Goal: Task Accomplishment & Management: Manage account settings

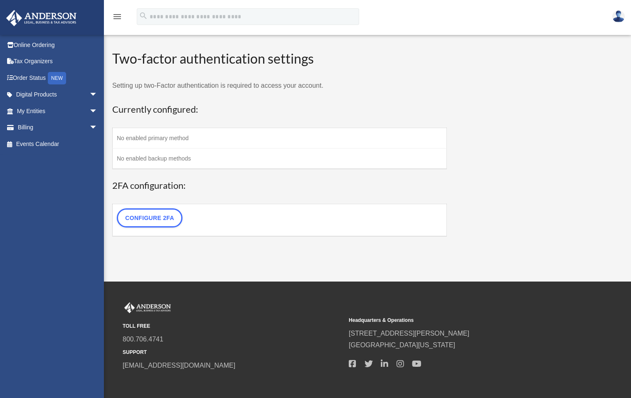
click at [141, 139] on td "No enabled primary method" at bounding box center [280, 138] width 334 height 20
click at [151, 222] on link "Configure 2FA" at bounding box center [150, 217] width 66 height 19
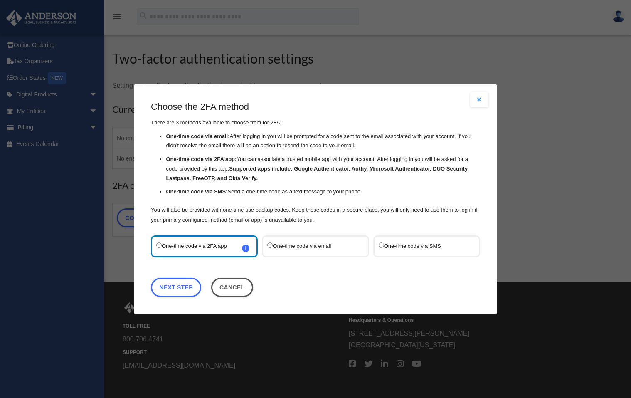
click at [288, 245] on label "One-time code via email" at bounding box center [311, 245] width 88 height 11
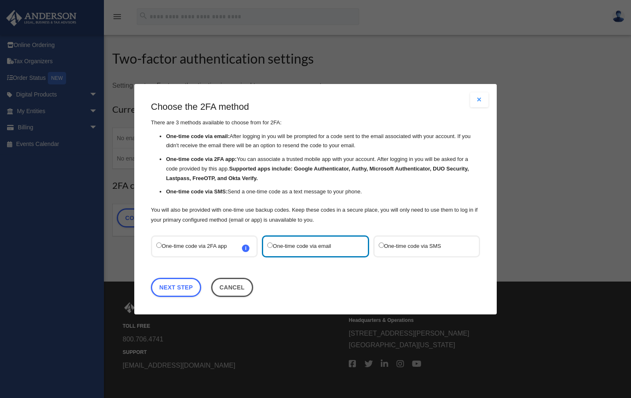
click at [387, 242] on label "One-time code via SMS" at bounding box center [423, 245] width 88 height 11
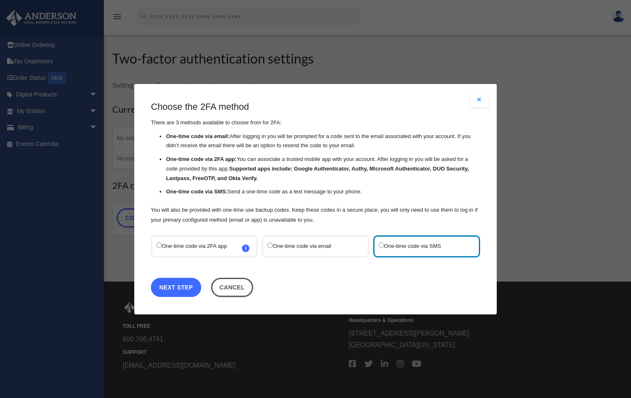
click at [185, 284] on link "Next Step" at bounding box center [176, 286] width 50 height 19
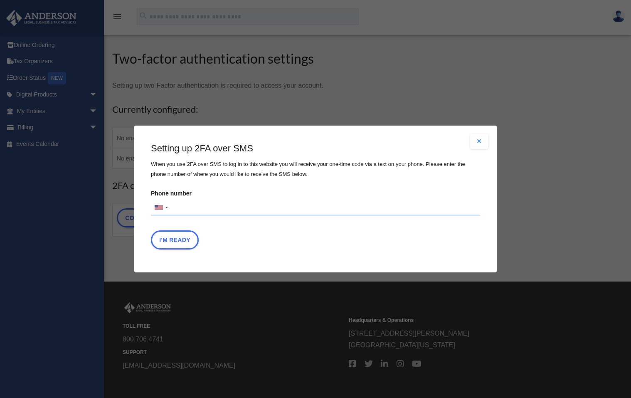
click at [183, 211] on input "Phone number United States +1 United Kingdom +44 Afghanistan (‫افغانستان‬‎) +93…" at bounding box center [315, 207] width 329 height 17
click at [190, 244] on button "I'm Ready" at bounding box center [175, 239] width 48 height 19
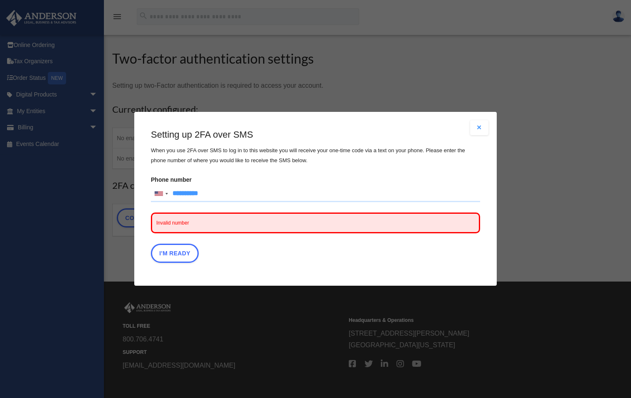
click at [183, 193] on input "**********" at bounding box center [315, 194] width 329 height 17
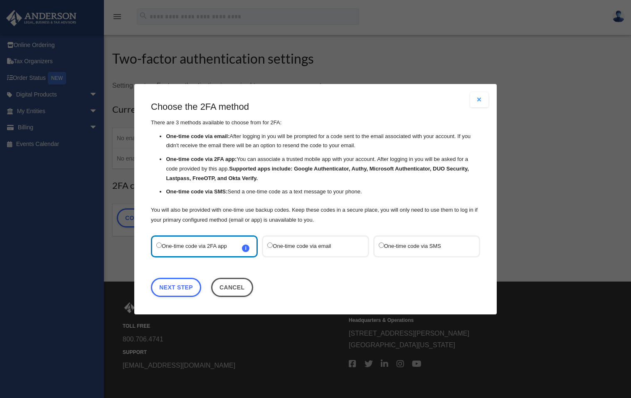
click at [391, 244] on label "One-time code via SMS" at bounding box center [423, 245] width 88 height 11
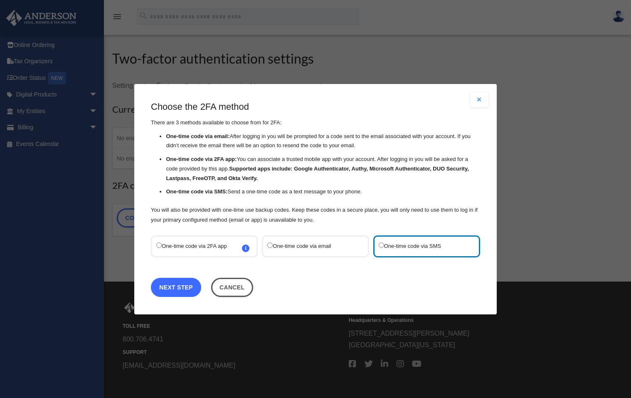
click at [171, 291] on link "Next Step" at bounding box center [176, 286] width 50 height 19
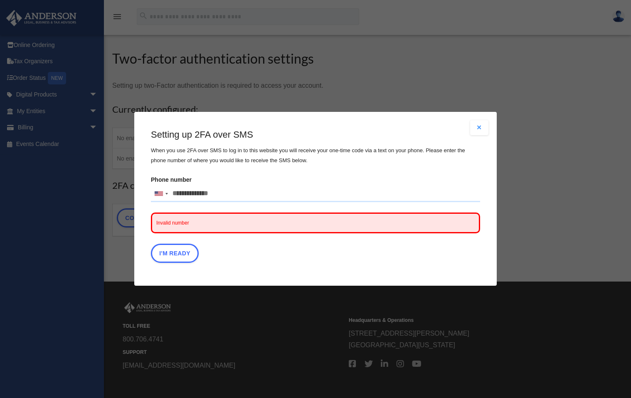
click at [178, 218] on span "Invalid number" at bounding box center [315, 223] width 329 height 21
click at [178, 220] on span "Invalid number" at bounding box center [315, 223] width 329 height 21
click at [179, 191] on input "Phone number United States +1 United Kingdom +44 Afghanistan (‫افغانستان‬‎) +93…" at bounding box center [315, 194] width 329 height 17
type input "**********"
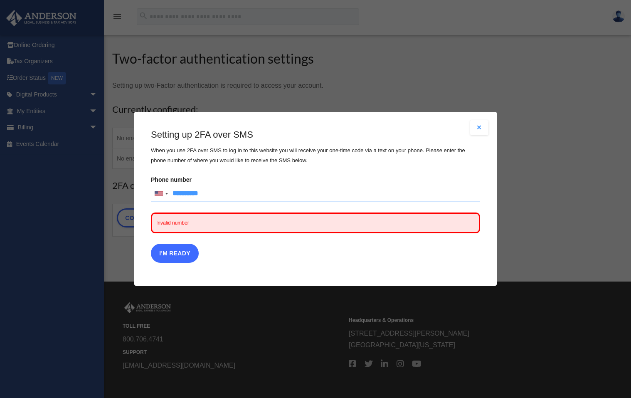
click at [166, 255] on button "I'm Ready" at bounding box center [175, 253] width 48 height 19
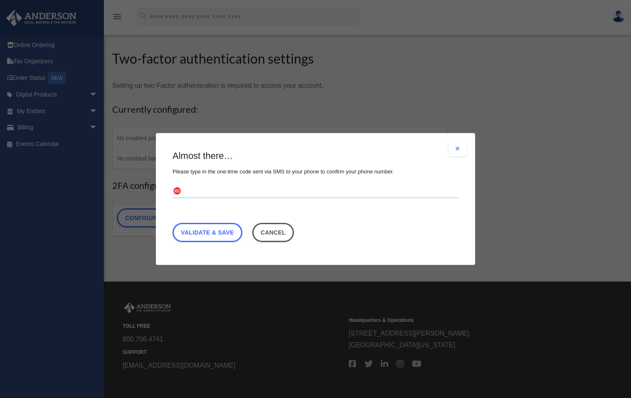
click at [199, 192] on input "text" at bounding box center [316, 191] width 286 height 13
type input "******"
click at [215, 230] on link "Validate & Save" at bounding box center [208, 232] width 70 height 19
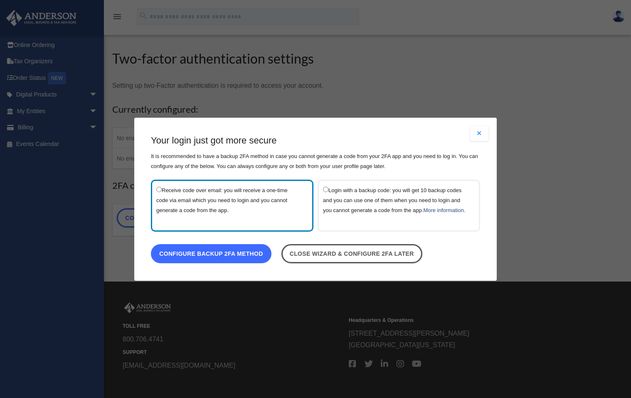
click at [196, 260] on link "Configure backup 2FA method" at bounding box center [211, 253] width 121 height 19
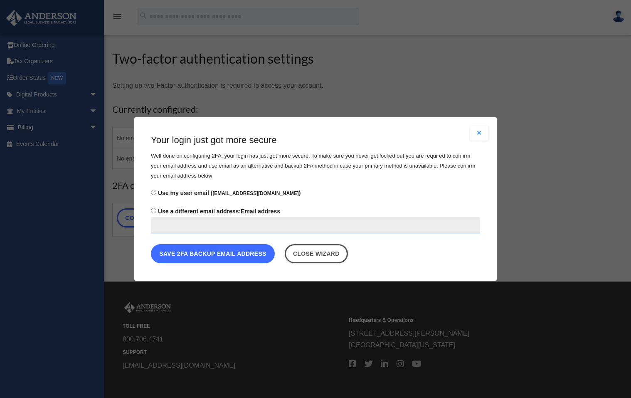
click at [198, 257] on button "Save 2FA backup email address" at bounding box center [213, 253] width 124 height 19
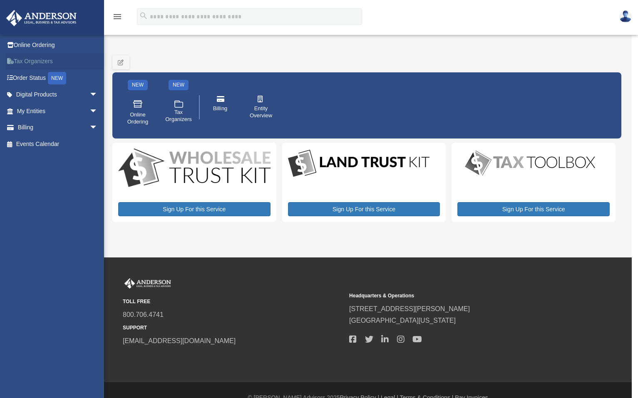
click at [32, 61] on link "Tax Organizers" at bounding box center [58, 61] width 104 height 17
